Goal: Transaction & Acquisition: Purchase product/service

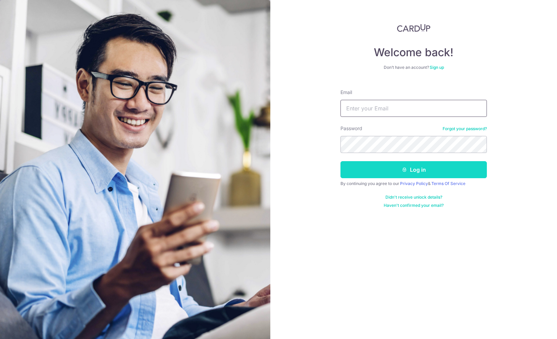
type input "Voonjiet@gmail.com"
click at [379, 167] on button "Log in" at bounding box center [414, 169] width 146 height 17
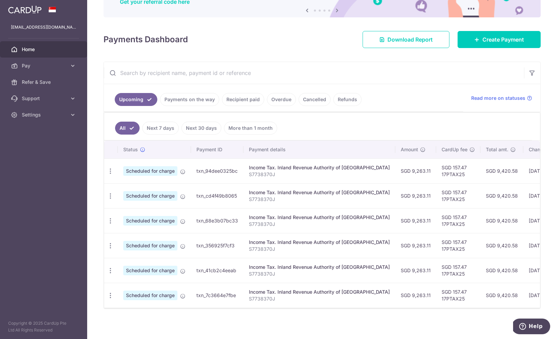
scroll to position [72, 0]
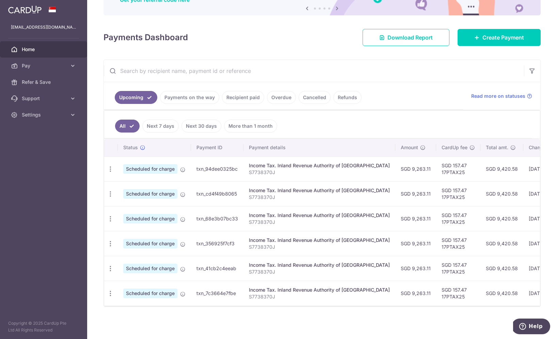
click at [245, 100] on link "Recipient paid" at bounding box center [243, 97] width 42 height 13
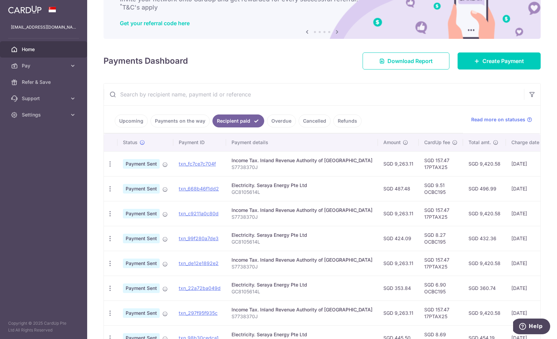
scroll to position [46, 0]
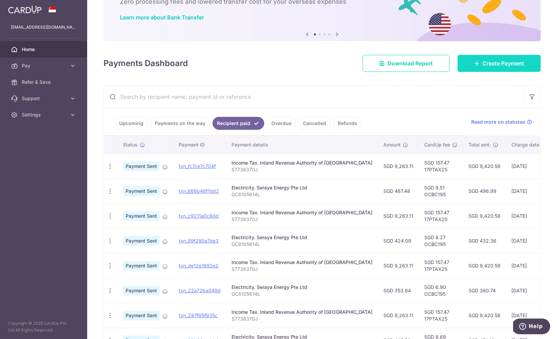
click at [478, 67] on link "Create Payment" at bounding box center [499, 63] width 83 height 17
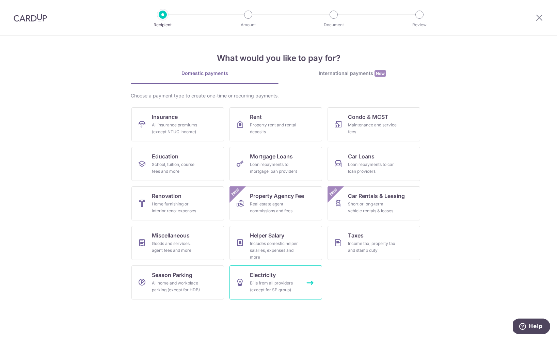
click at [275, 289] on div "Bills from all providers (except for SP group)" at bounding box center [274, 287] width 49 height 14
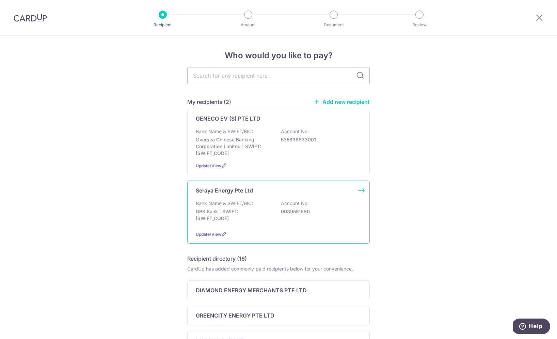
scroll to position [15, 0]
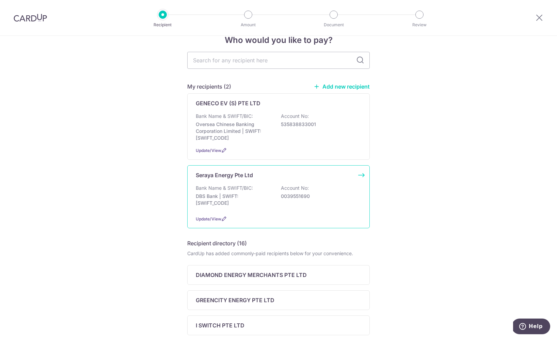
click at [231, 197] on p "DBS Bank | SWIFT: DBSSSGSGXXX" at bounding box center [234, 200] width 76 height 14
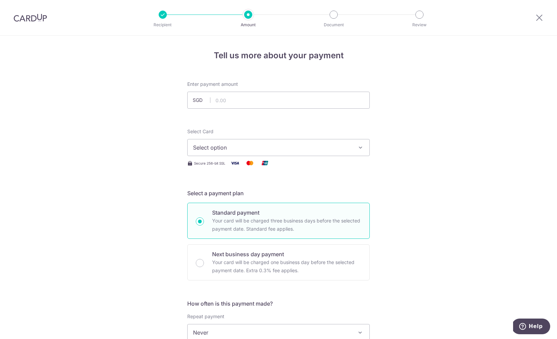
click at [23, 17] on img at bounding box center [30, 18] width 33 height 8
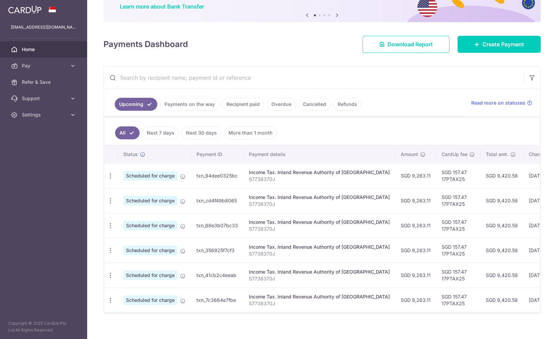
scroll to position [64, 0]
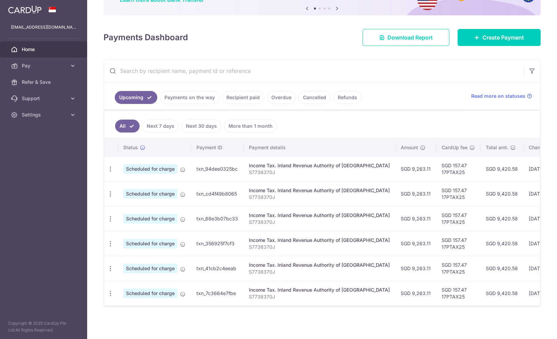
click at [199, 100] on link "Payments on the way" at bounding box center [189, 97] width 59 height 13
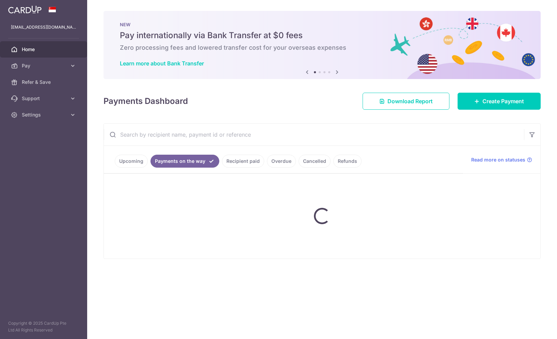
scroll to position [0, 0]
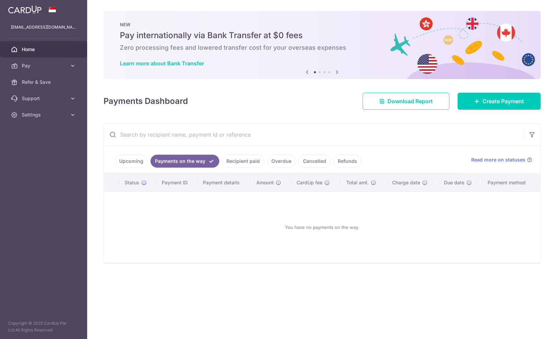
click at [241, 163] on link "Recipient paid" at bounding box center [243, 161] width 42 height 13
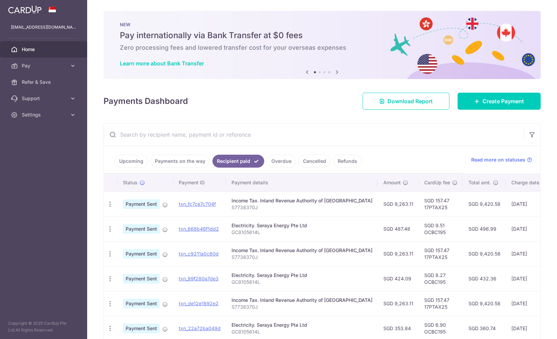
scroll to position [1, 0]
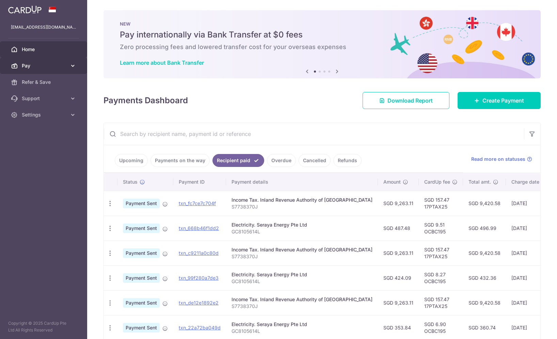
click at [52, 64] on span "Pay" at bounding box center [44, 65] width 45 height 7
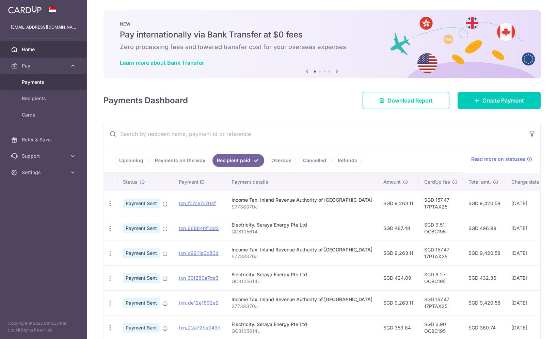
click at [45, 84] on span "Payments" at bounding box center [44, 82] width 45 height 7
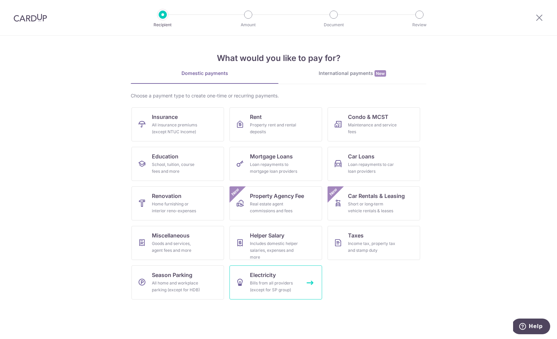
click at [258, 277] on span "Electricity" at bounding box center [263, 275] width 26 height 8
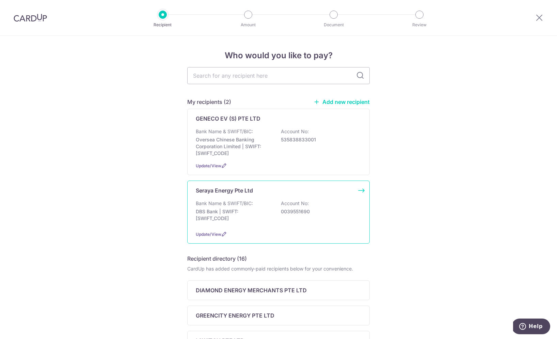
click at [234, 203] on p "Bank Name & SWIFT/BIC:" at bounding box center [224, 203] width 57 height 7
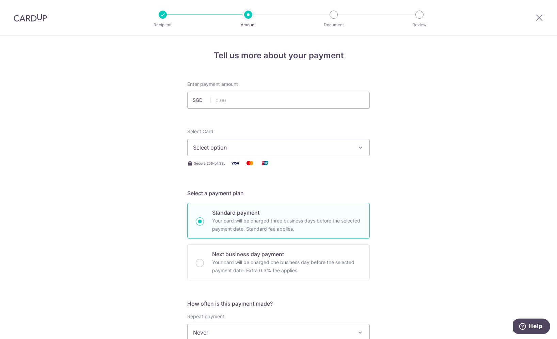
click at [27, 8] on div at bounding box center [30, 17] width 61 height 35
click at [29, 16] on img at bounding box center [30, 18] width 33 height 8
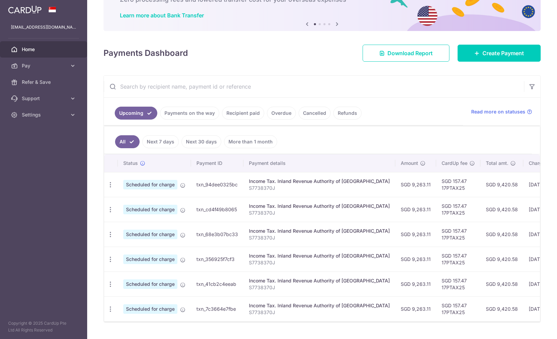
scroll to position [48, 0]
click at [245, 116] on link "Recipient paid" at bounding box center [243, 112] width 42 height 13
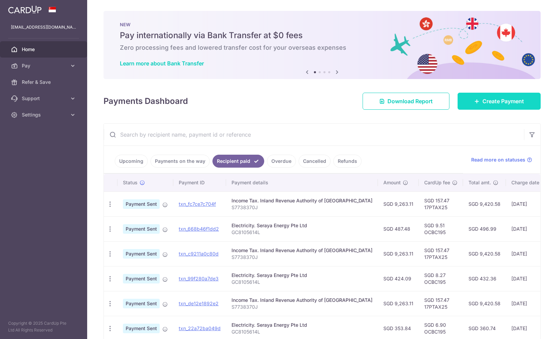
click at [468, 102] on link "Create Payment" at bounding box center [499, 101] width 83 height 17
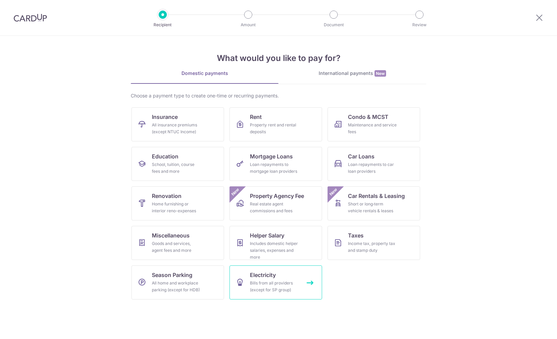
click at [278, 278] on link "Electricity Bills from all providers (except for SP group)" at bounding box center [276, 282] width 93 height 34
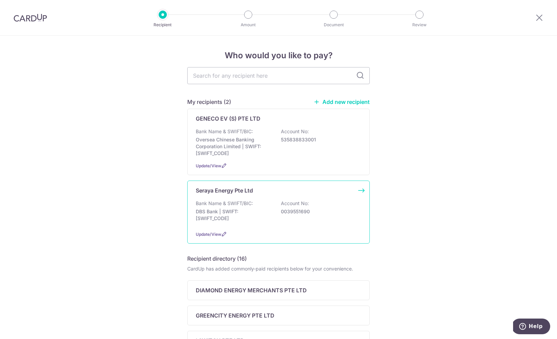
click at [252, 243] on div "Seraya Energy Pte Ltd Bank Name & SWIFT/BIC: DBS Bank | SWIFT: DBSSSGSGXXX Acco…" at bounding box center [278, 212] width 183 height 63
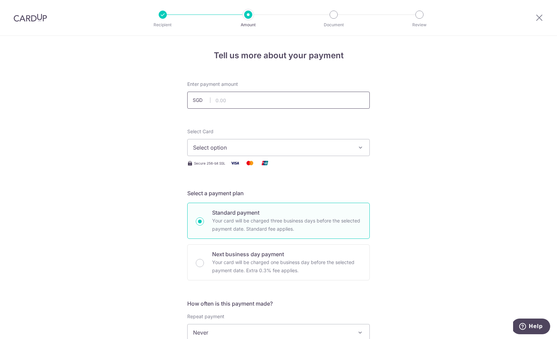
click at [248, 102] on input "text" at bounding box center [278, 100] width 183 height 17
type input "425.23"
click at [199, 152] on button "Select option" at bounding box center [278, 147] width 183 height 17
click at [220, 196] on span "**** 3056" at bounding box center [222, 196] width 26 height 8
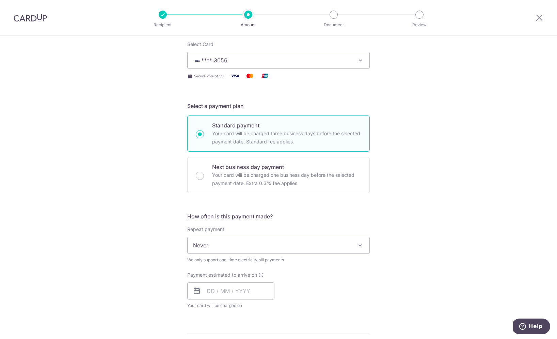
scroll to position [93, 0]
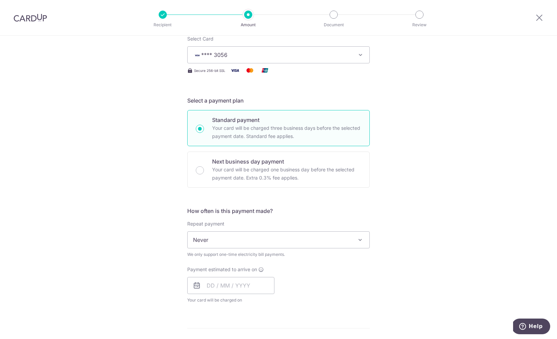
click at [209, 240] on span "Never" at bounding box center [279, 240] width 182 height 16
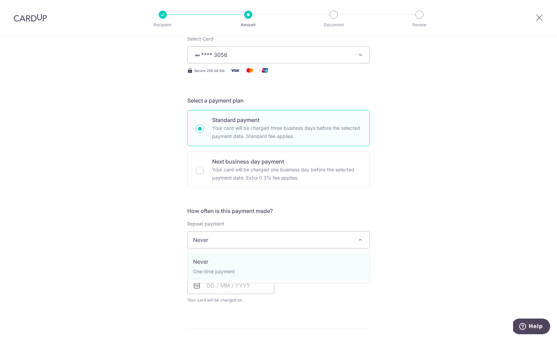
click at [209, 240] on span "Never" at bounding box center [279, 240] width 182 height 16
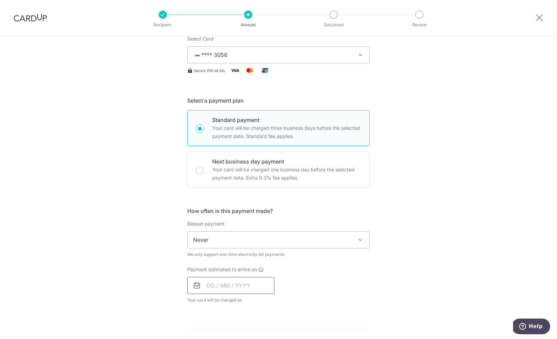
click at [218, 285] on input "text" at bounding box center [230, 285] width 87 height 17
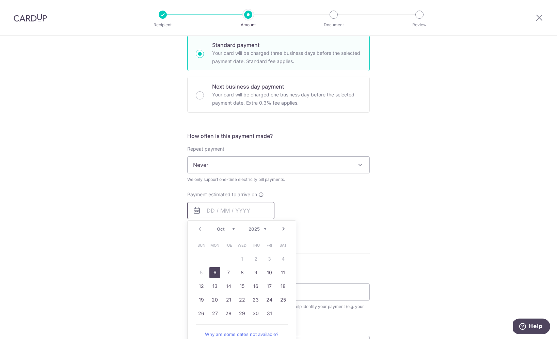
scroll to position [185, 0]
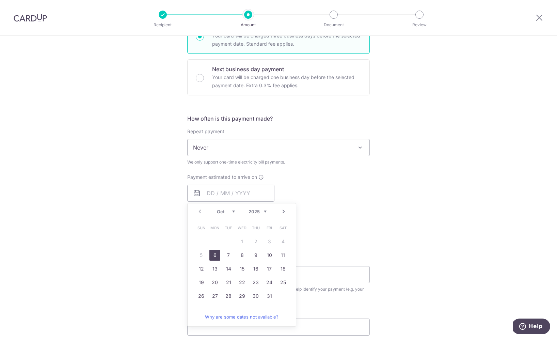
click at [215, 256] on link "6" at bounding box center [214, 255] width 11 height 11
type input "06/10/2025"
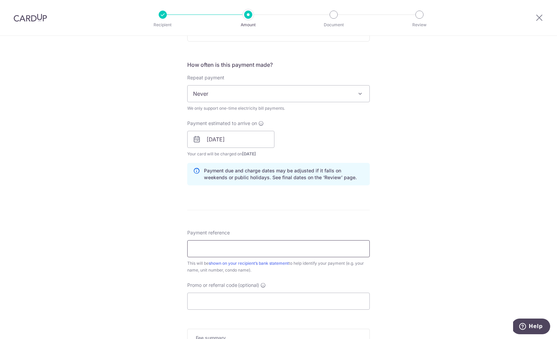
scroll to position [240, 0]
click at [215, 250] on input "Payment reference" at bounding box center [278, 247] width 183 height 17
type input "GC8105614L"
click at [206, 299] on input "Promo or referral code (optional)" at bounding box center [278, 300] width 183 height 17
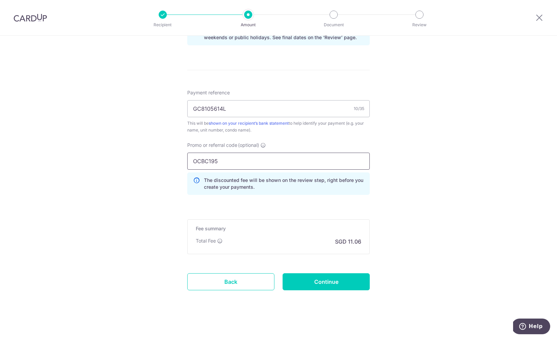
scroll to position [381, 0]
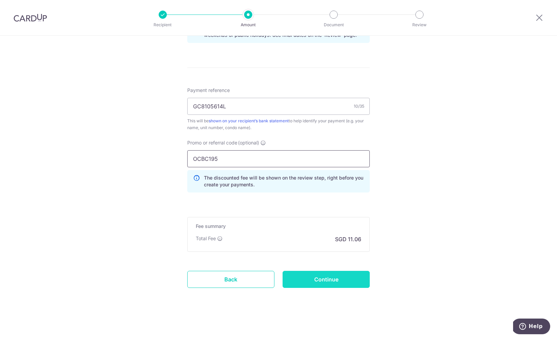
type input "OCBC195"
click at [313, 276] on input "Continue" at bounding box center [326, 279] width 87 height 17
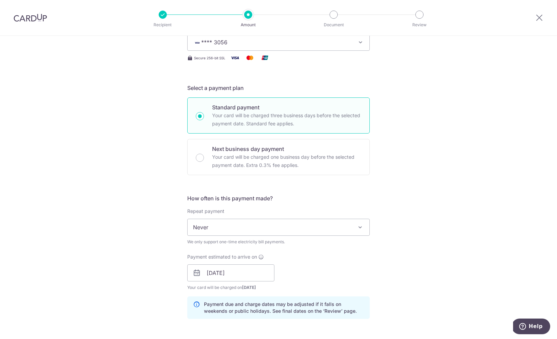
scroll to position [0, 0]
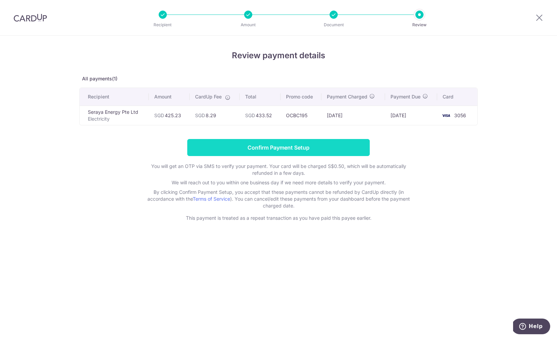
click at [253, 152] on input "Confirm Payment Setup" at bounding box center [278, 147] width 183 height 17
